Goal: Task Accomplishment & Management: Use online tool/utility

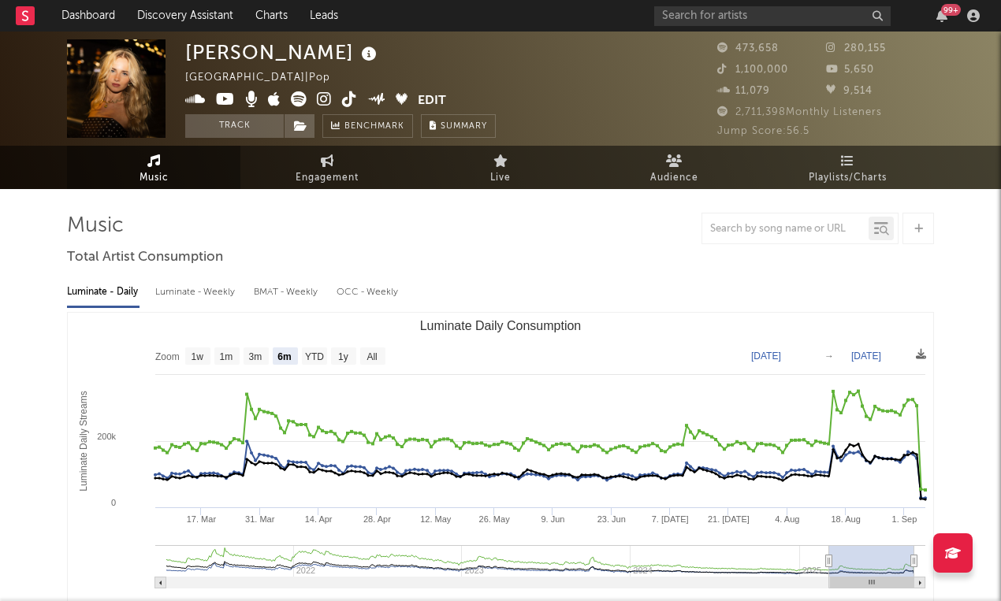
select select "6m"
click at [173, 20] on link "Discovery Assistant" at bounding box center [185, 16] width 118 height 32
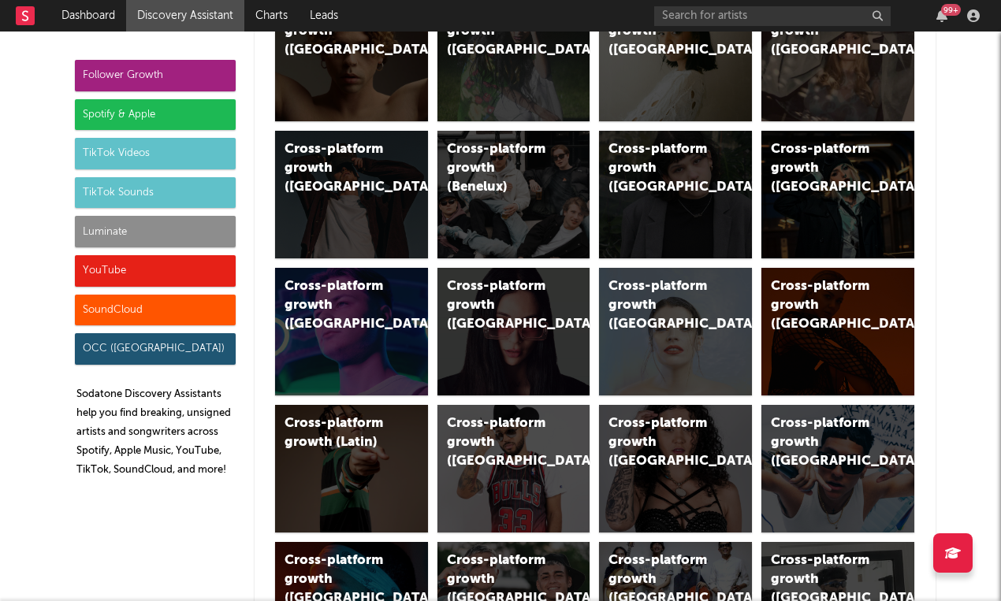
click at [177, 128] on div "Spotify & Apple" at bounding box center [155, 115] width 161 height 32
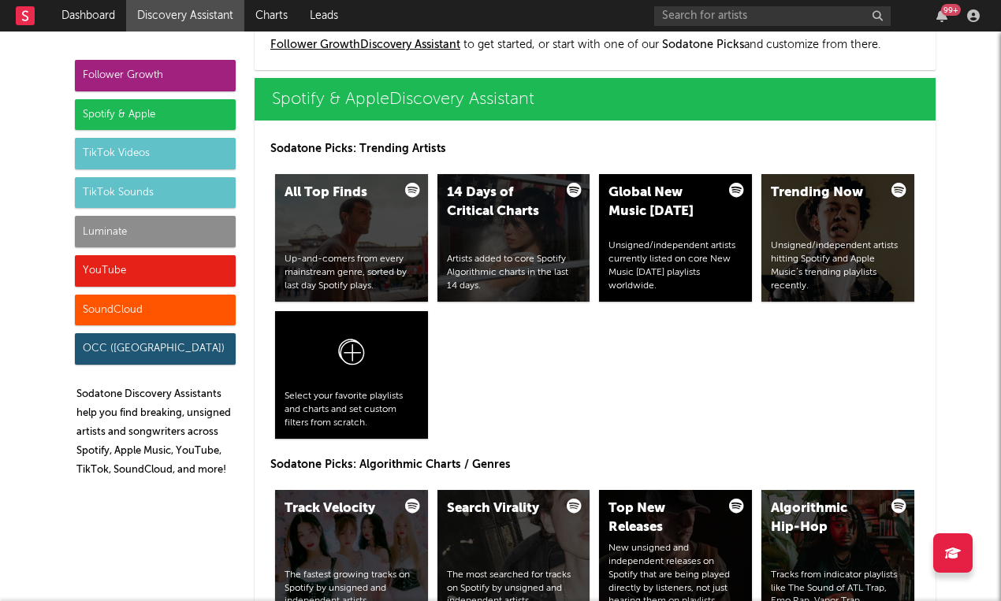
scroll to position [1575, 0]
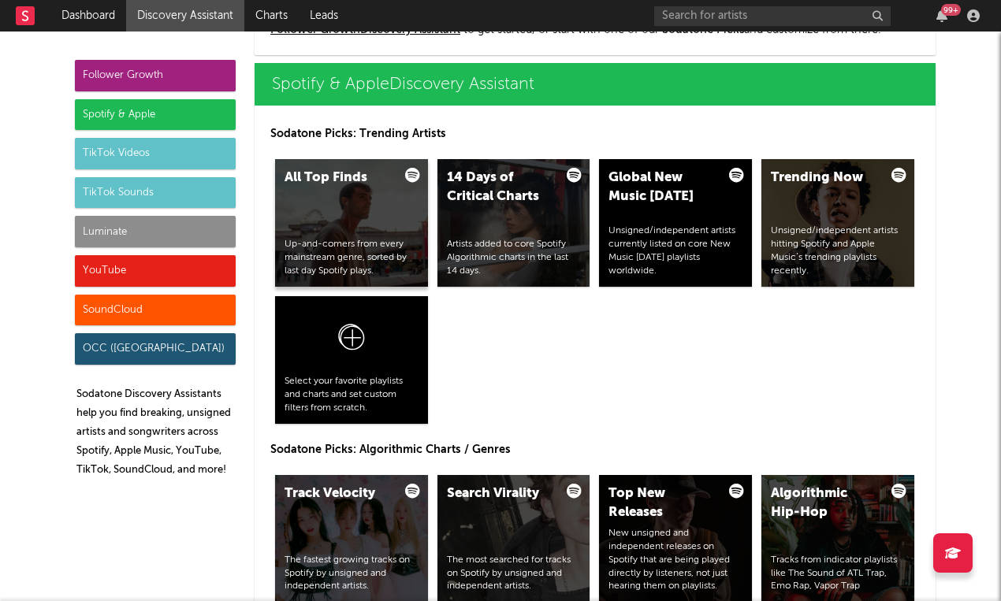
click at [337, 179] on div "All Top Finds" at bounding box center [337, 178] width 107 height 19
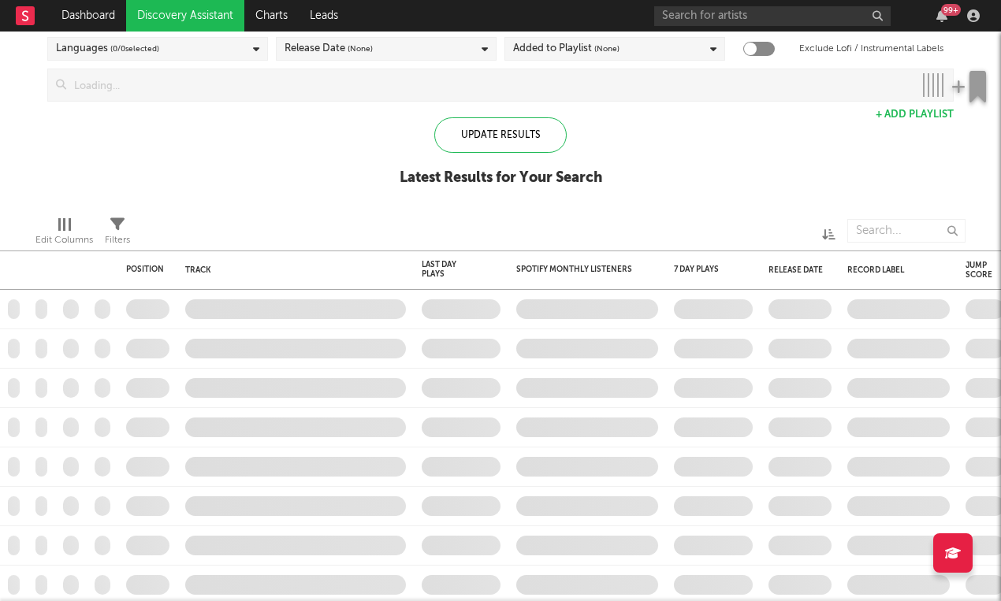
checkbox input "true"
